Goal: Information Seeking & Learning: Learn about a topic

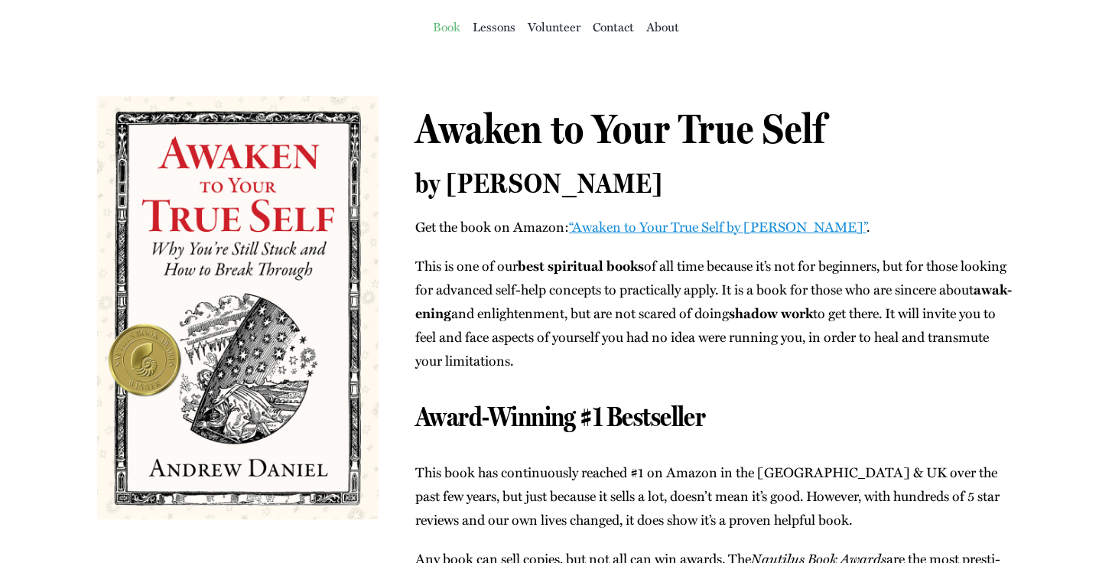
scroll to position [112, 0]
click at [489, 31] on span "Lessons" at bounding box center [494, 27] width 43 height 21
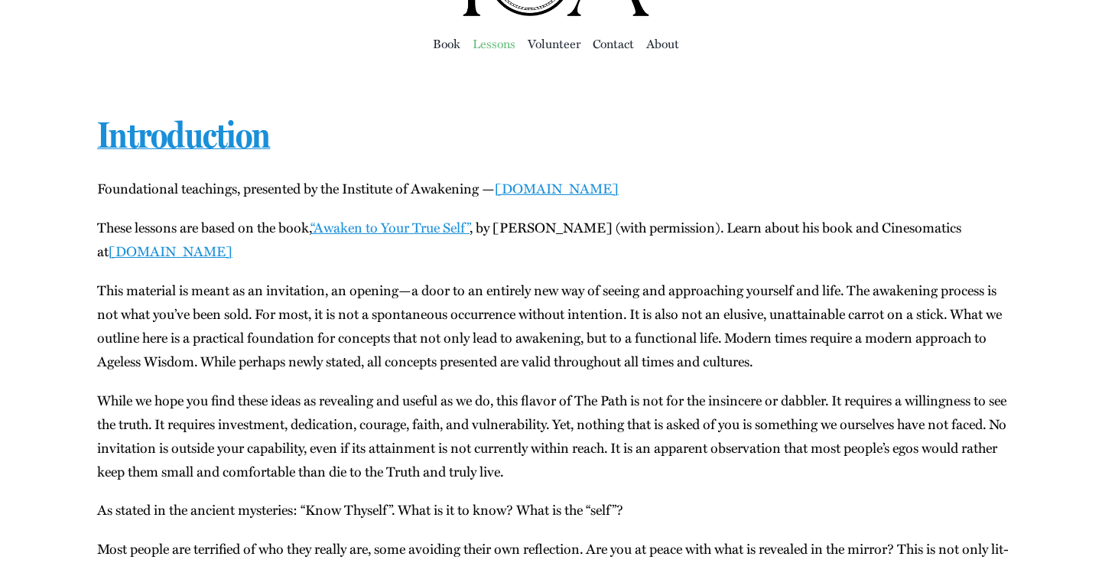
scroll to position [97, 0]
click at [443, 227] on link "“Awak­en to Your True Self”" at bounding box center [389, 226] width 159 height 20
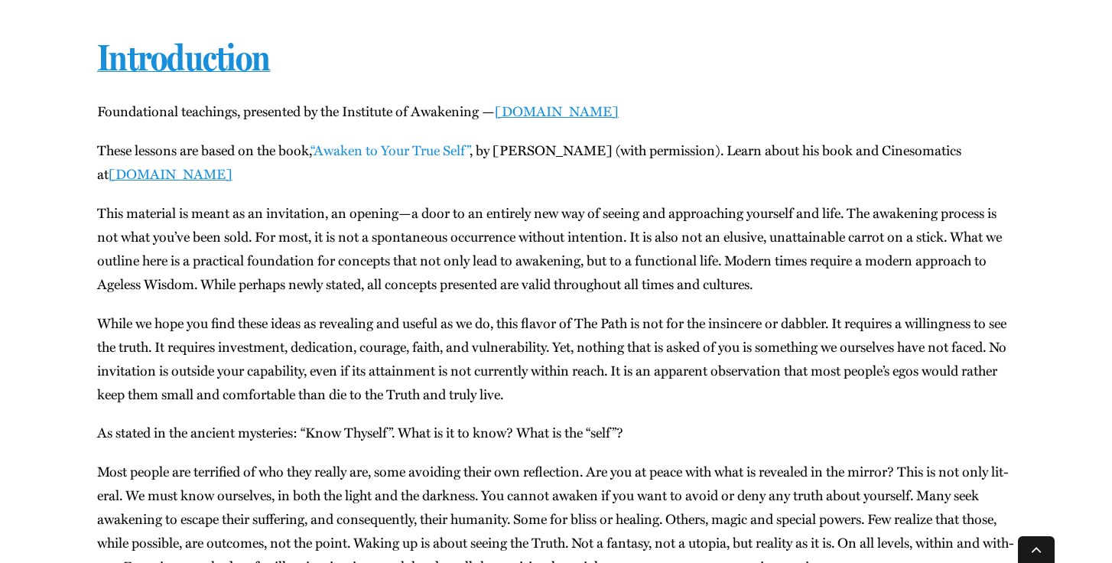
scroll to position [177, 0]
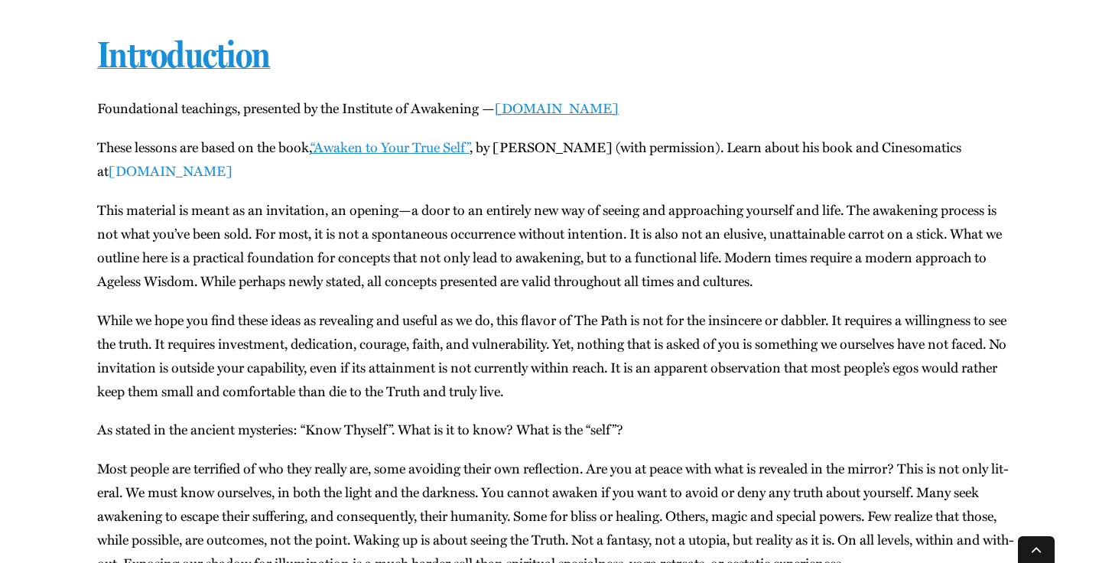
click at [151, 165] on link "[DOMAIN_NAME]" at bounding box center [171, 171] width 124 height 20
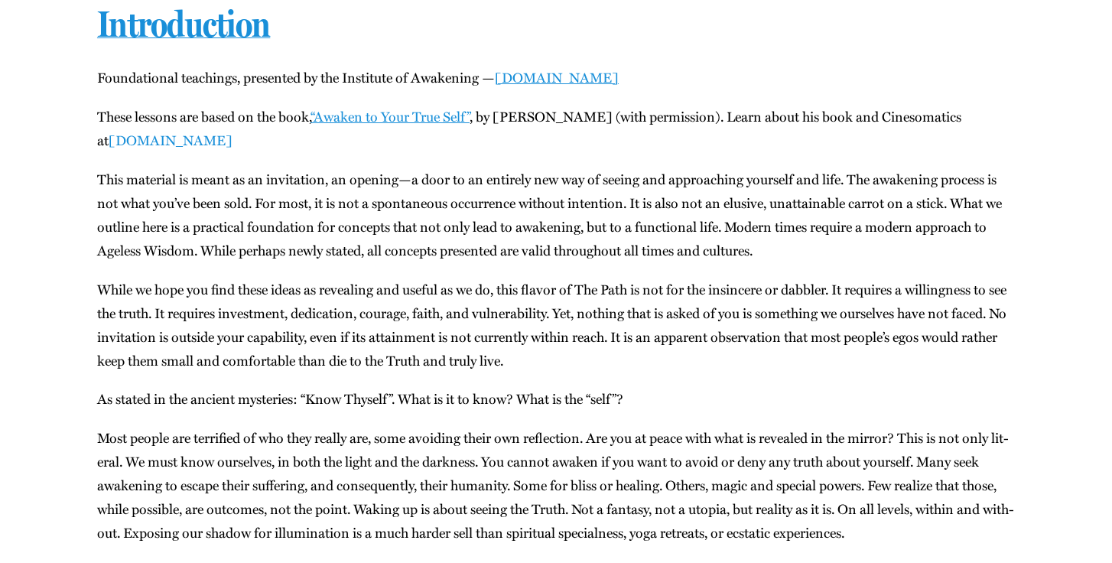
scroll to position [0, 0]
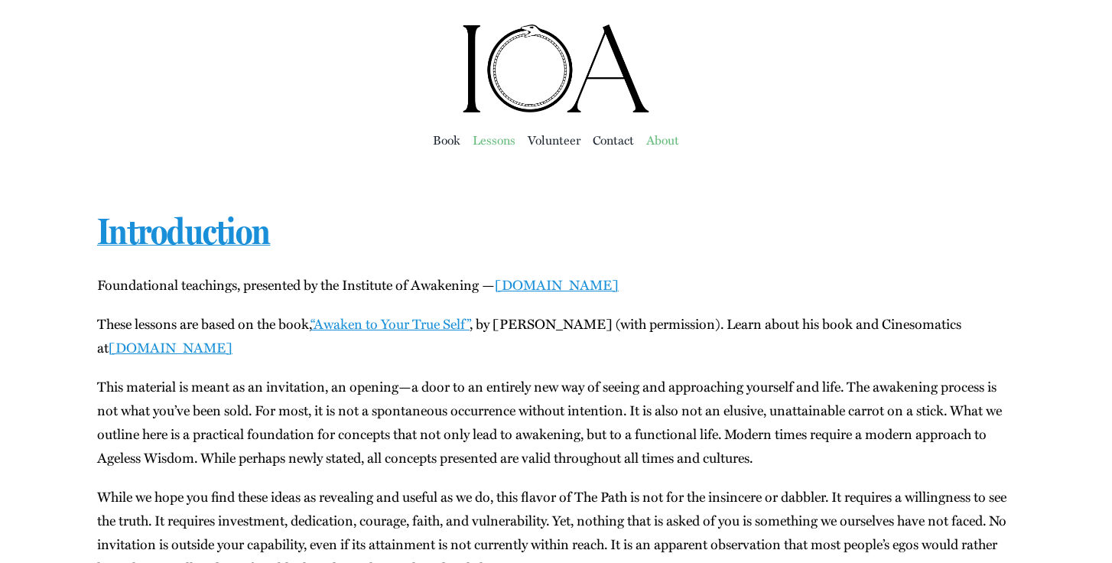
click at [667, 137] on span "About" at bounding box center [662, 139] width 33 height 21
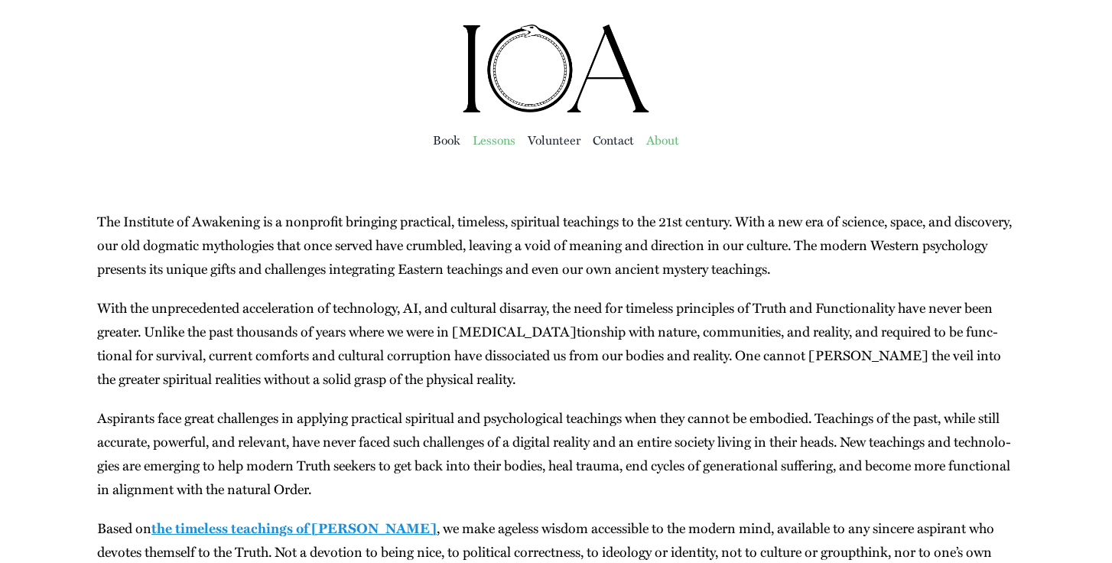
click at [493, 139] on span "Lessons" at bounding box center [494, 139] width 43 height 21
